Goal: Transaction & Acquisition: Purchase product/service

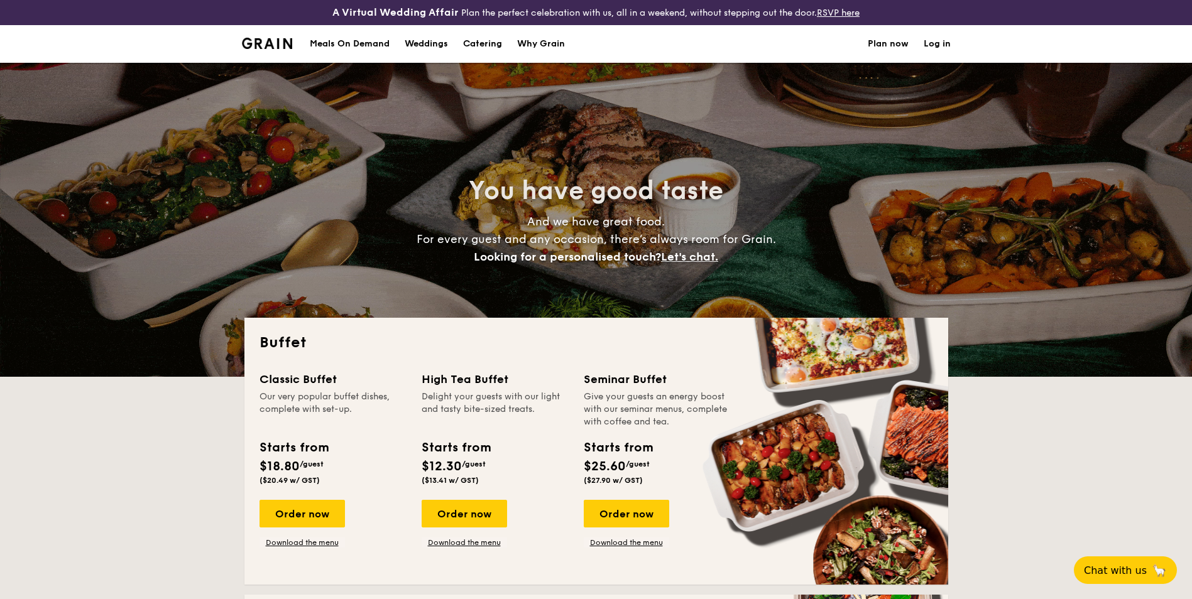
select select
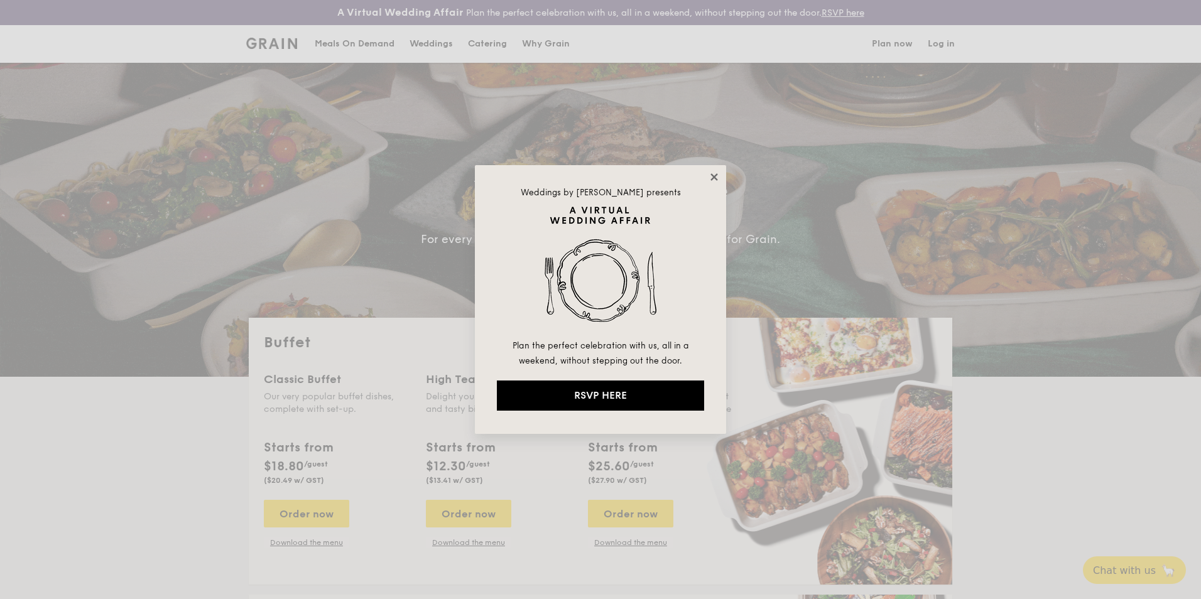
click at [717, 177] on icon at bounding box center [714, 176] width 11 height 11
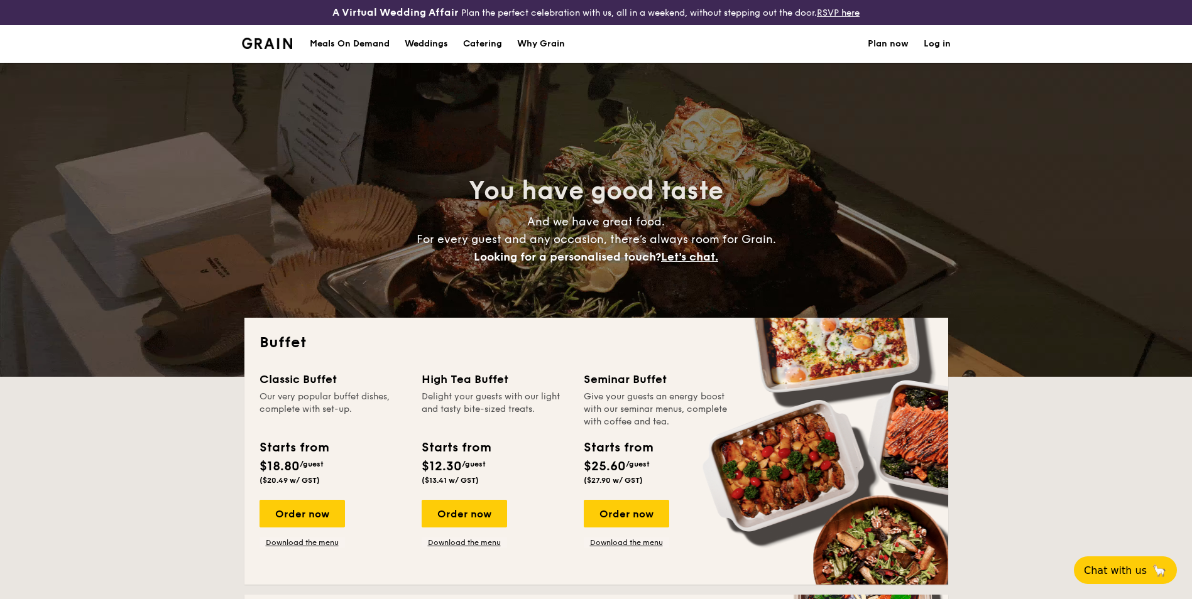
drag, startPoint x: 1187, startPoint y: 82, endPoint x: 1203, endPoint y: 401, distance: 318.9
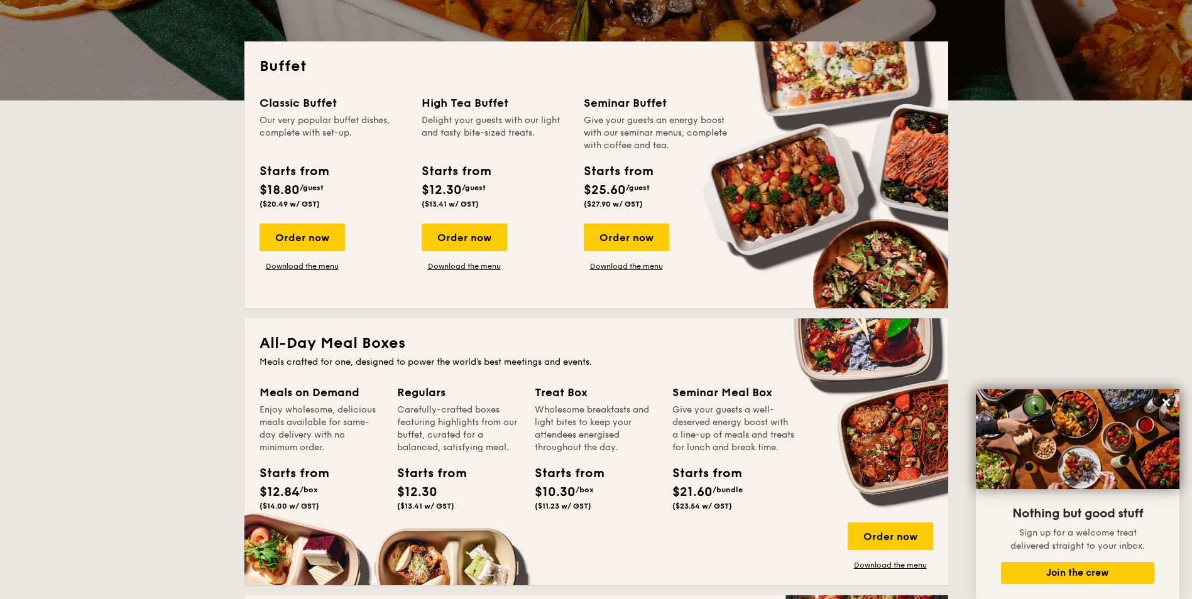
scroll to position [556, 0]
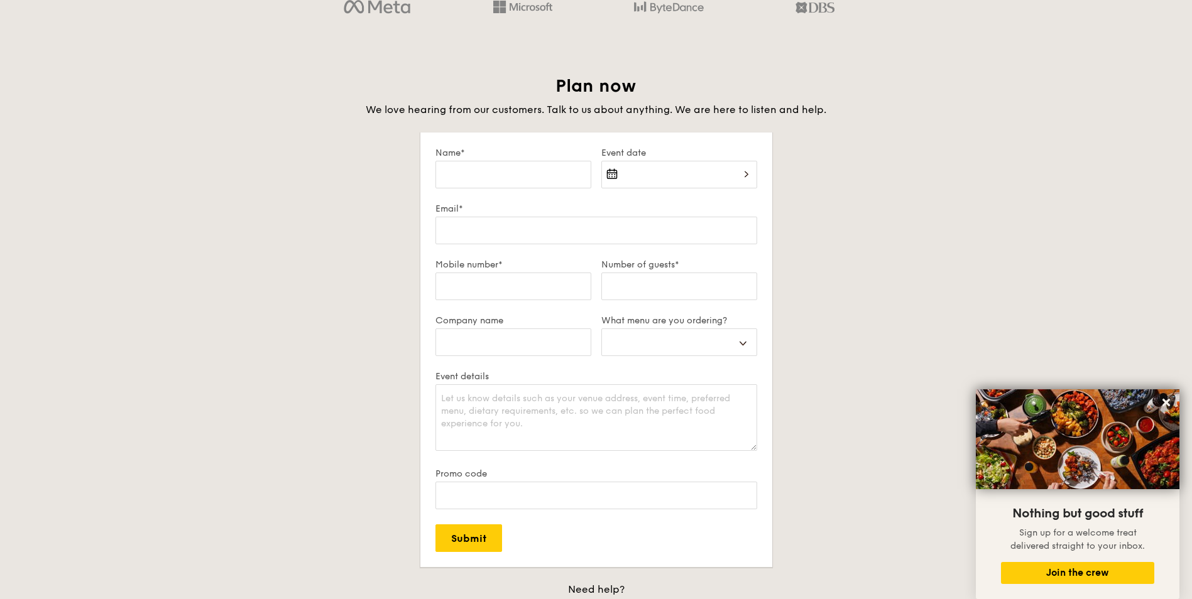
scroll to position [2109, 0]
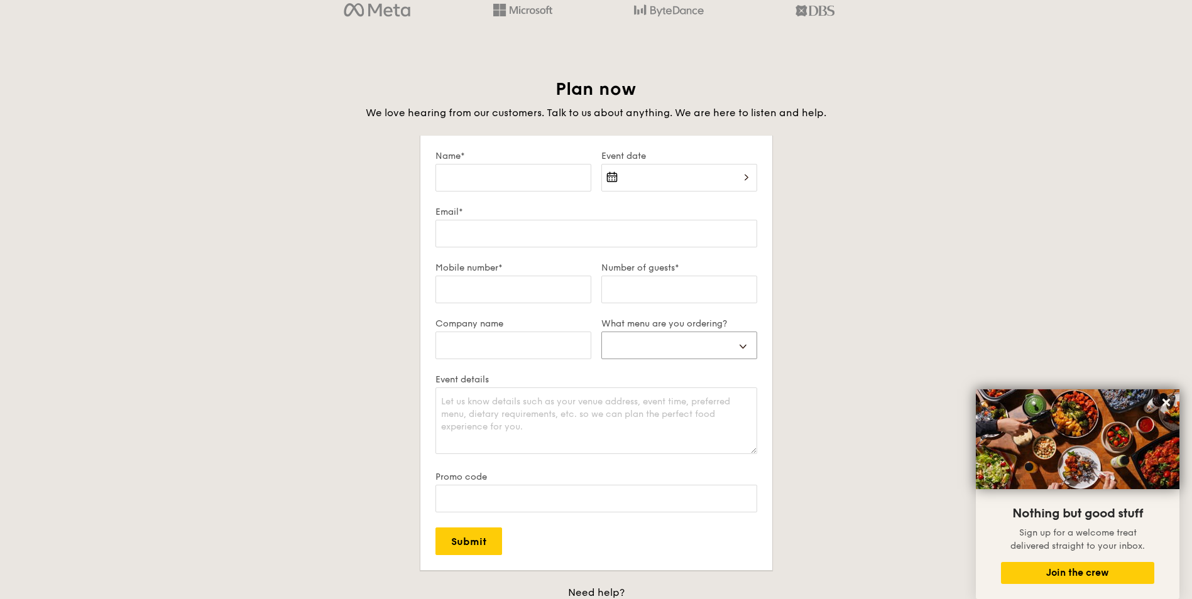
click at [731, 343] on select "Buffet Mini Buffet High Tea Canapés Meal Boxes Wedding" at bounding box center [679, 346] width 156 height 28
click at [916, 348] on div "Plan now We love hearing from our customers. Talk to us about anything. We are …" at bounding box center [596, 369] width 704 height 583
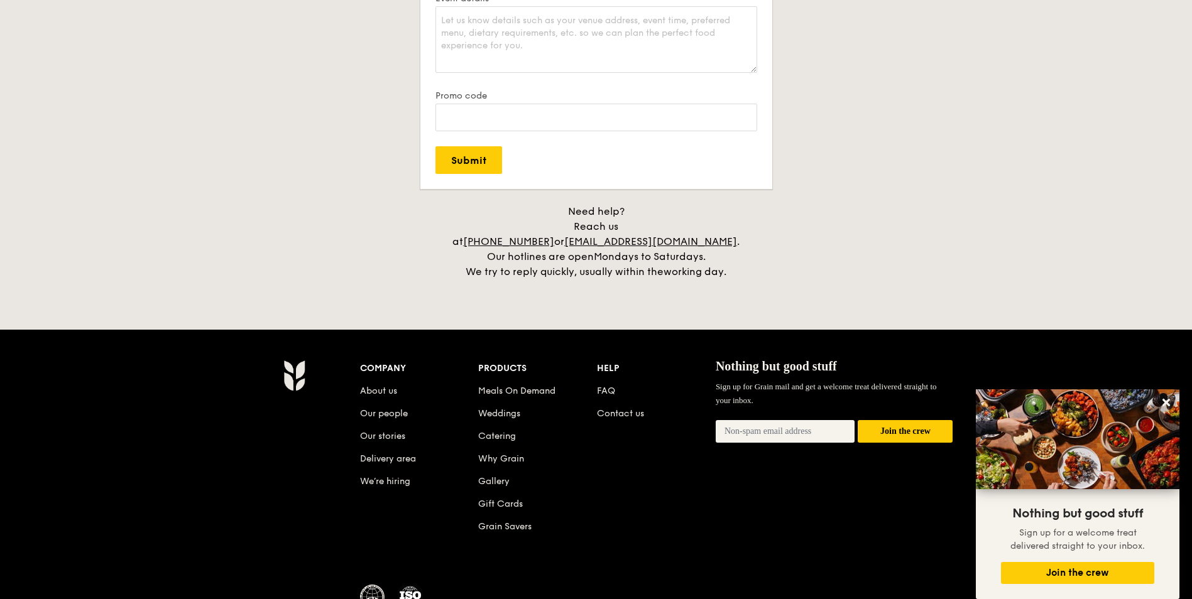
scroll to position [2494, 0]
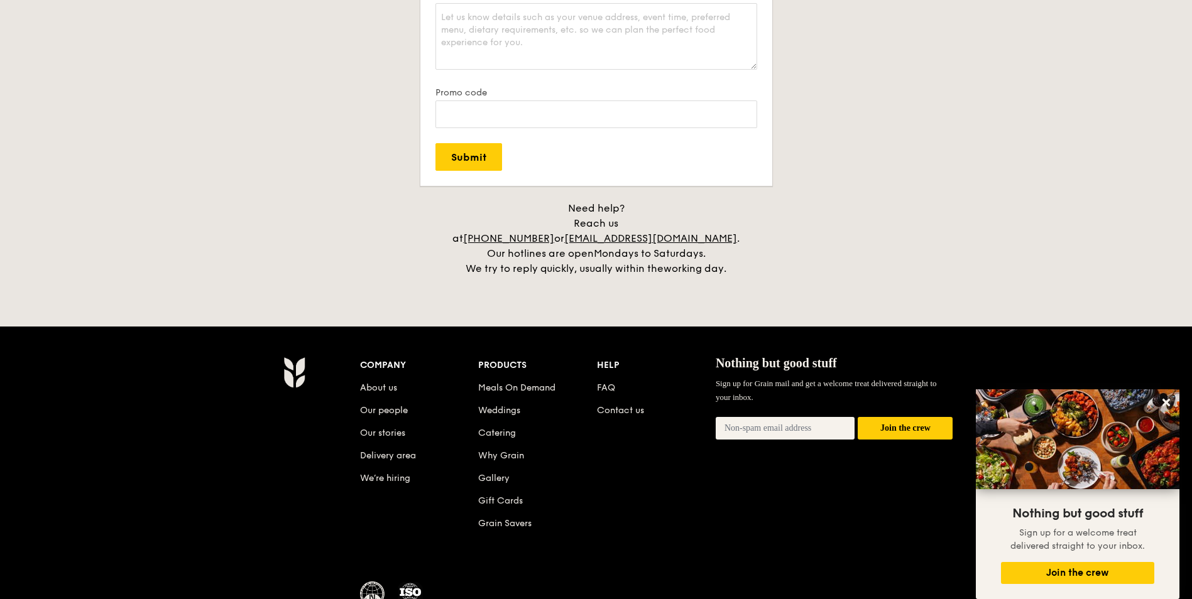
click at [612, 397] on li "Contact us" at bounding box center [656, 408] width 119 height 23
click at [612, 405] on link "Contact us" at bounding box center [620, 410] width 47 height 11
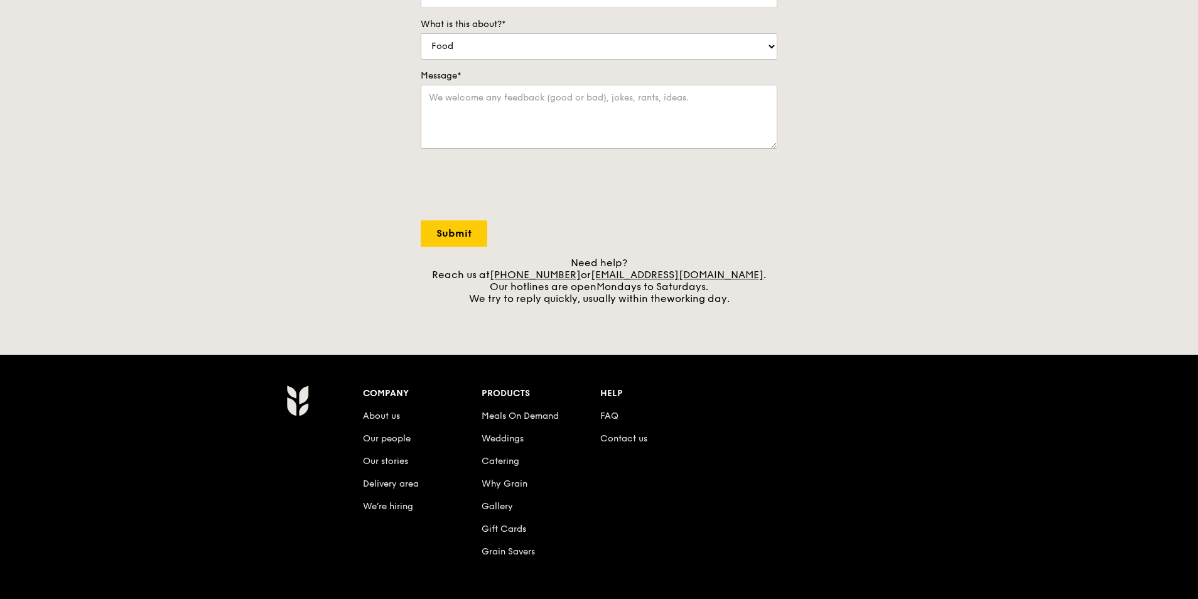
scroll to position [323, 0]
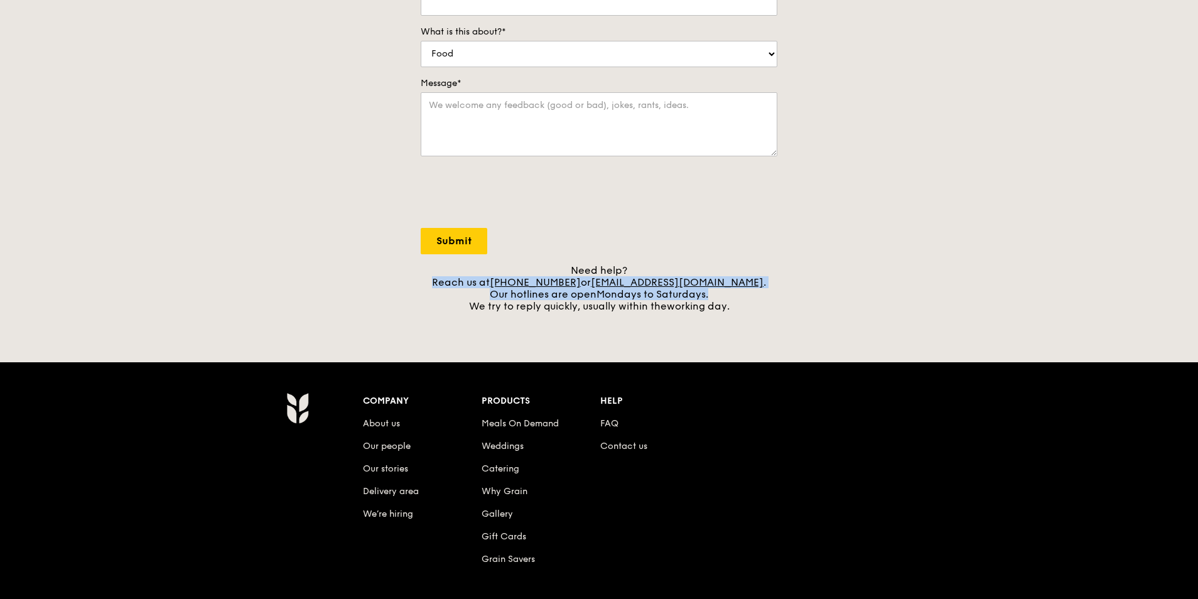
drag, startPoint x: 464, startPoint y: 281, endPoint x: 744, endPoint y: 293, distance: 279.7
click at [744, 293] on div "Need help? Reach us at +65 3163 5335 or concierge@grain.com.sg . Our hotlines a…" at bounding box center [599, 288] width 357 height 48
drag, startPoint x: 744, startPoint y: 293, endPoint x: 675, endPoint y: 288, distance: 68.6
copy div "Reach us at +65 3163 5335 or concierge@grain.com.sg . Our hotlines are open Mon…"
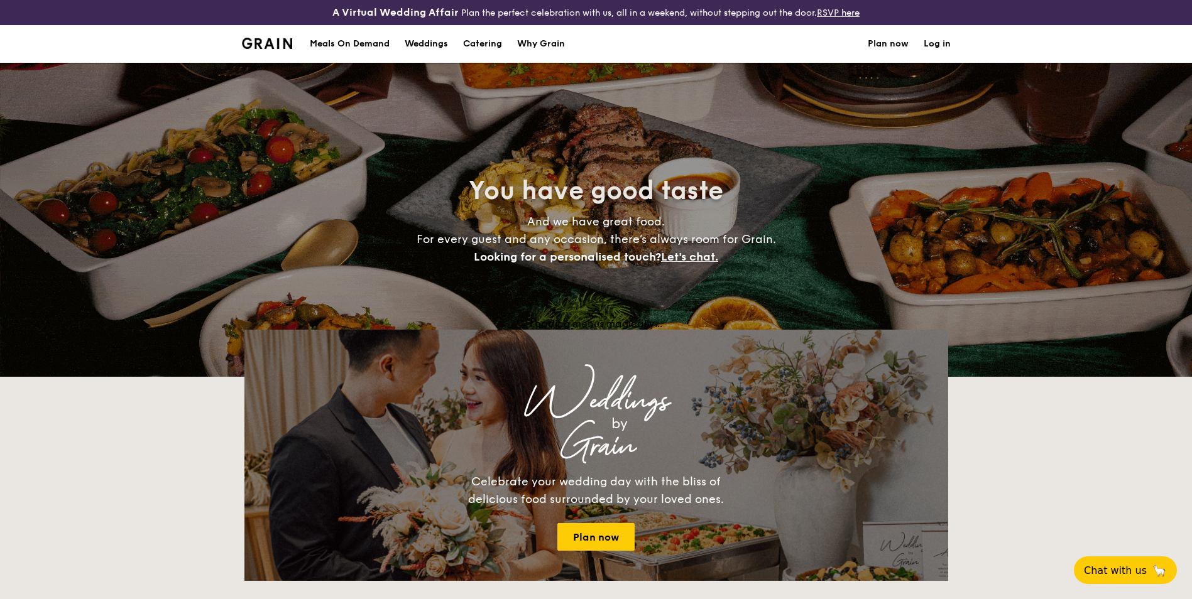
select select
click at [491, 41] on h1 "Catering" at bounding box center [482, 44] width 39 height 38
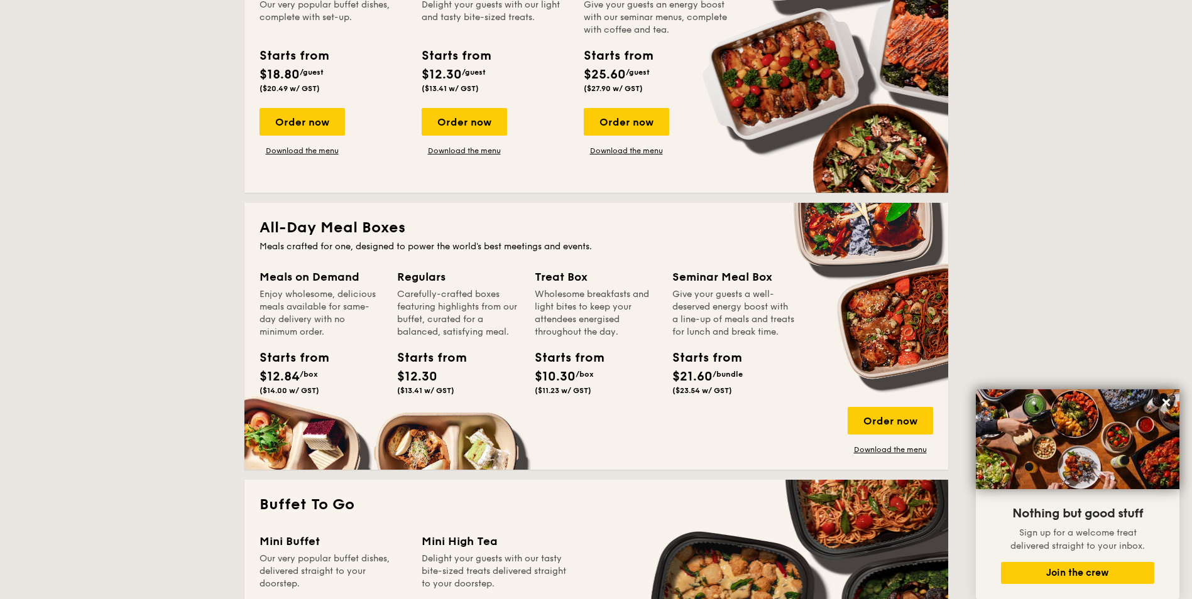
scroll to position [395, 0]
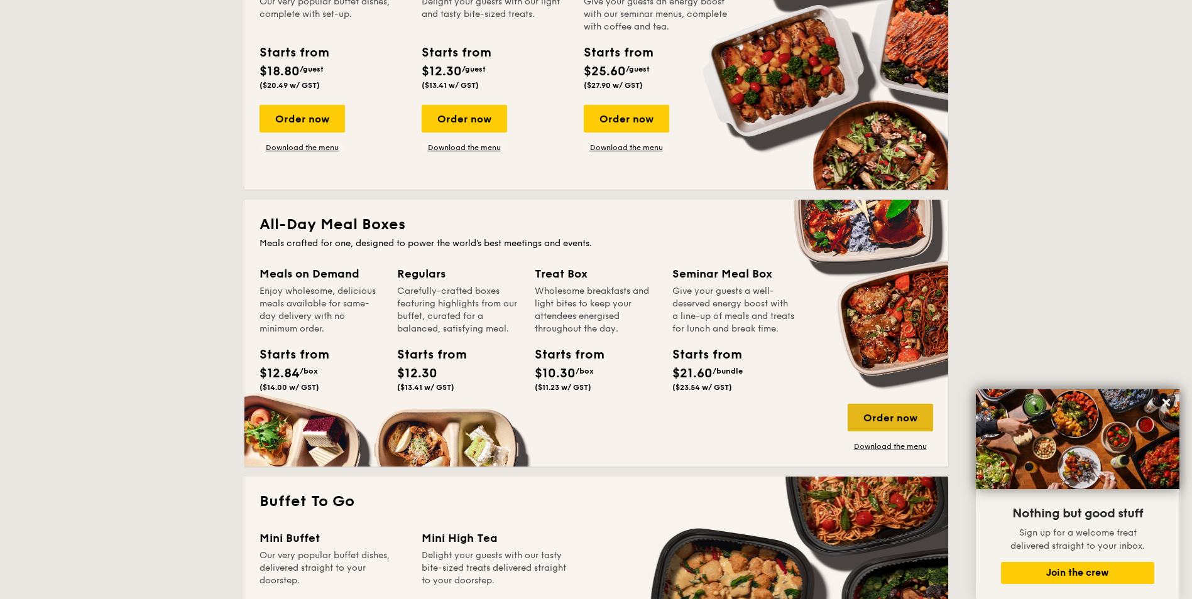
click at [884, 425] on div "Order now" at bounding box center [889, 418] width 85 height 28
